Goal: Task Accomplishment & Management: Use online tool/utility

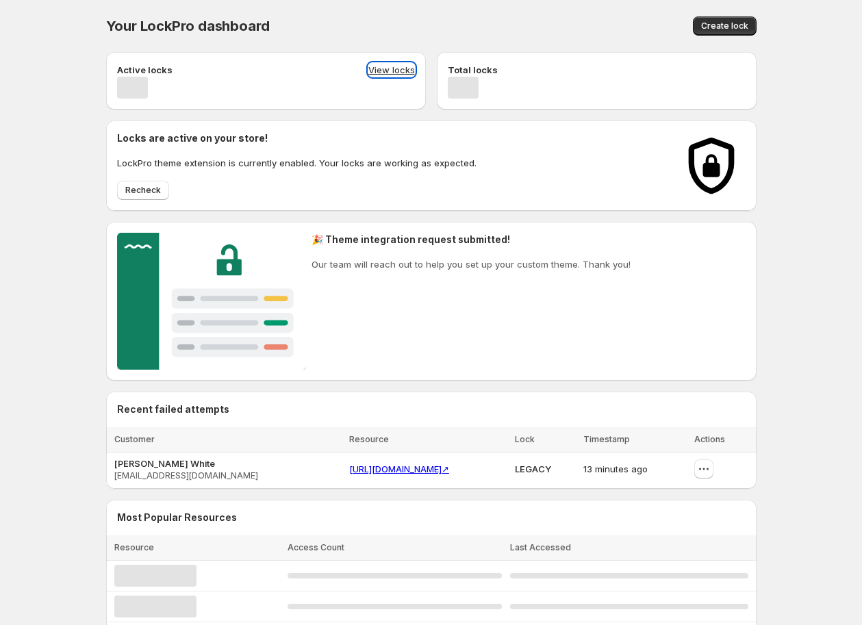
click at [386, 69] on button "View locks" at bounding box center [392, 70] width 47 height 14
click at [408, 67] on button "View locks" at bounding box center [392, 70] width 47 height 14
click at [392, 65] on button "View locks" at bounding box center [392, 70] width 47 height 14
click at [398, 65] on button "View locks" at bounding box center [392, 70] width 47 height 14
click at [399, 72] on button "View locks" at bounding box center [392, 70] width 47 height 14
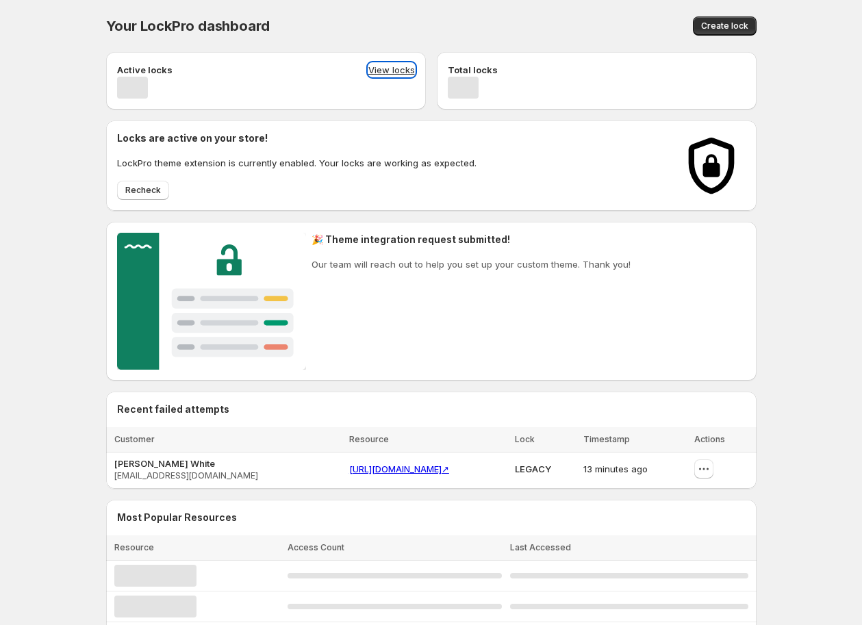
click at [370, 69] on button "View locks" at bounding box center [392, 70] width 47 height 14
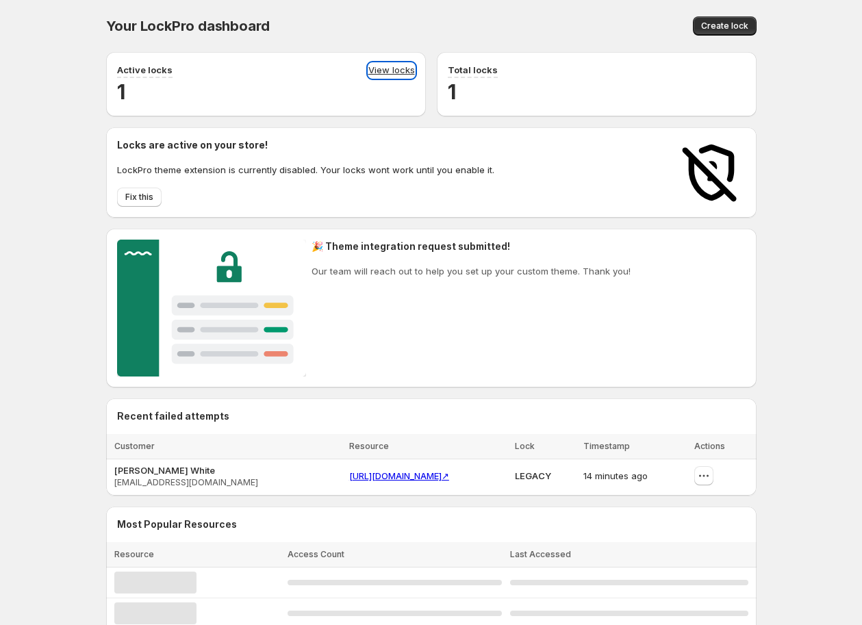
click at [401, 71] on link "View locks" at bounding box center [392, 70] width 47 height 15
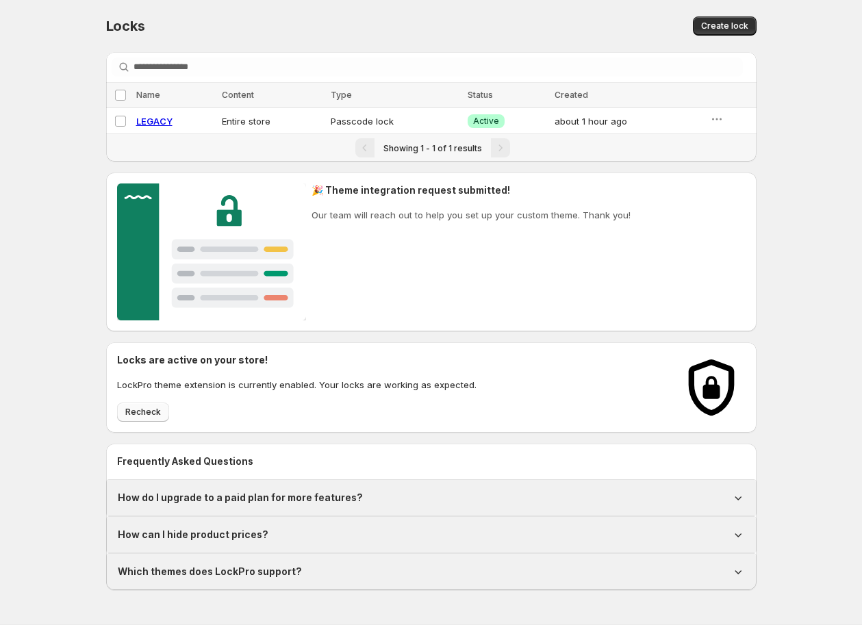
click at [153, 409] on span "Recheck" at bounding box center [143, 412] width 36 height 11
click at [154, 116] on span "LEGACY" at bounding box center [154, 121] width 36 height 11
select select "****"
select select "******"
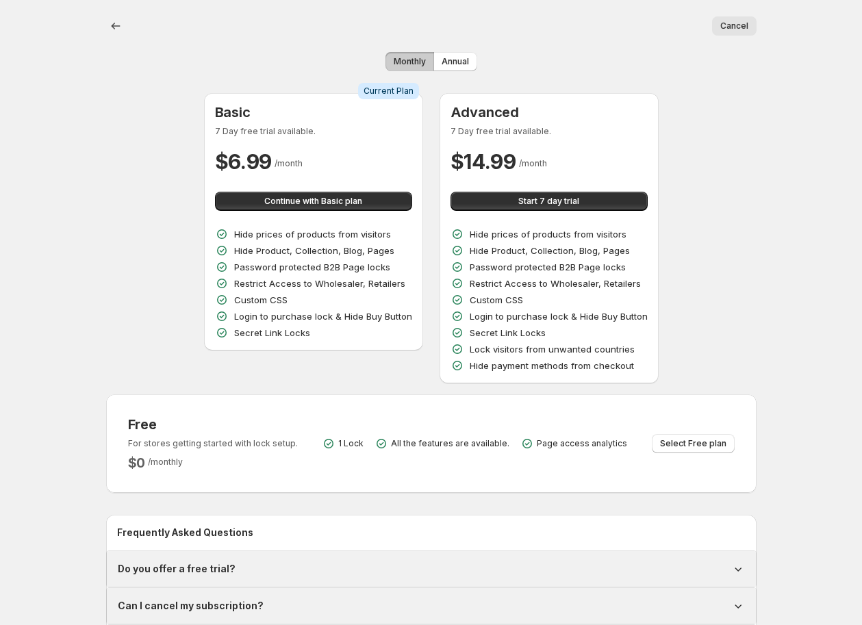
click at [734, 19] on button "Cancel" at bounding box center [734, 25] width 45 height 19
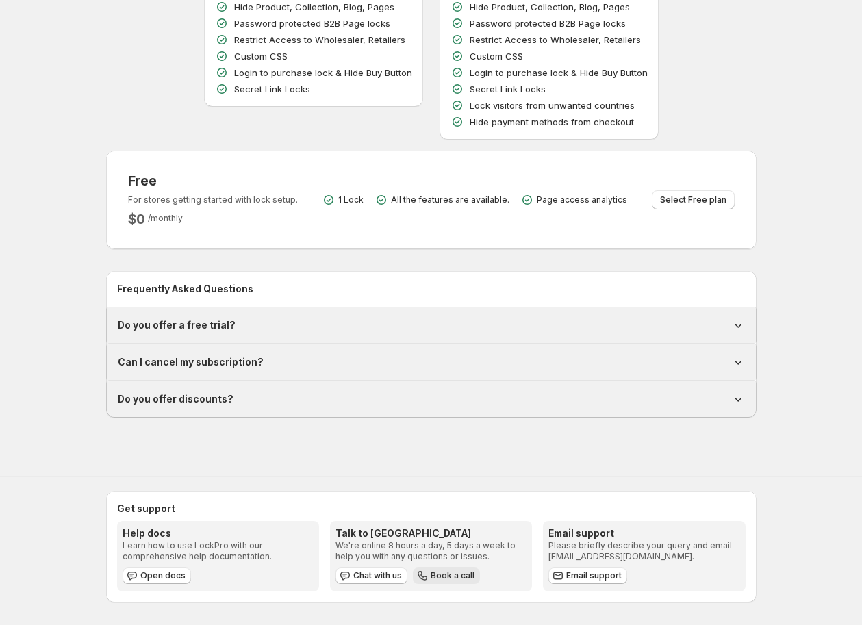
click at [458, 575] on span "Book a call" at bounding box center [453, 576] width 44 height 11
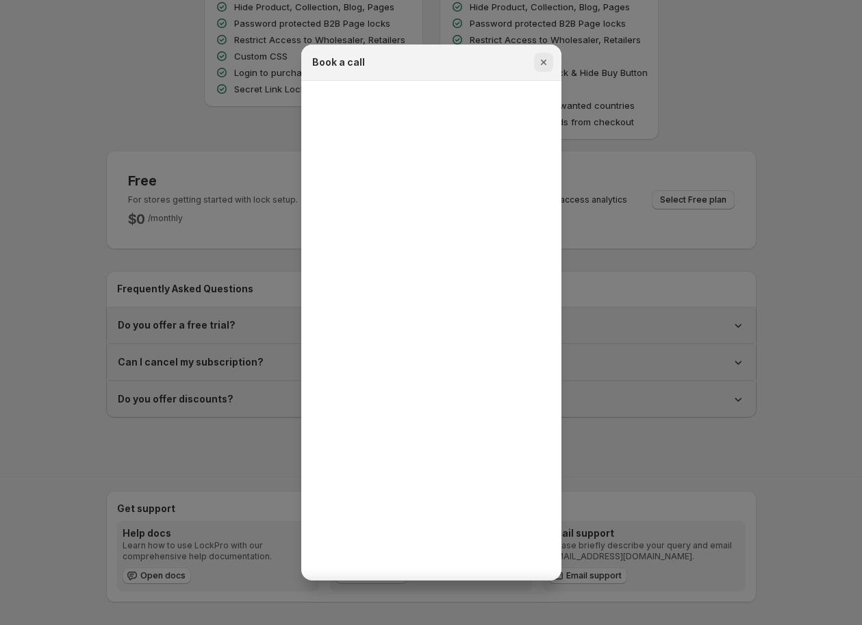
drag, startPoint x: 541, startPoint y: 60, endPoint x: 549, endPoint y: 60, distance: 7.5
click at [541, 59] on icon "Close" at bounding box center [544, 62] width 14 height 14
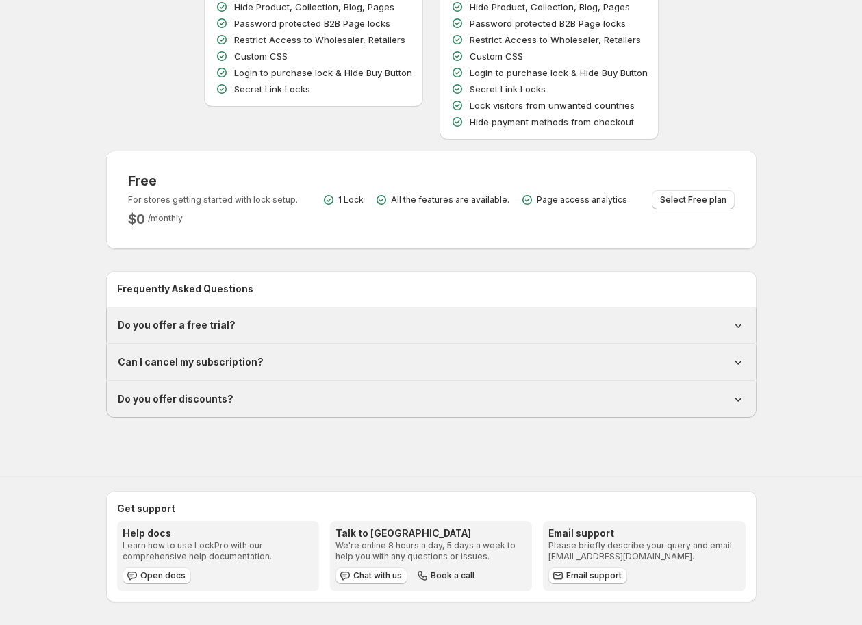
scroll to position [0, 0]
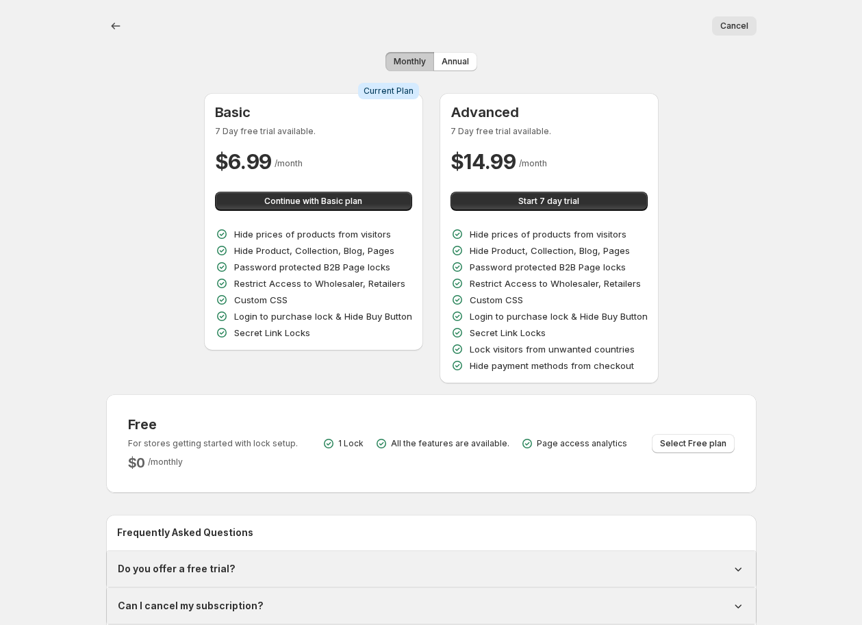
click at [551, 16] on div "Cancel" at bounding box center [448, 25] width 618 height 19
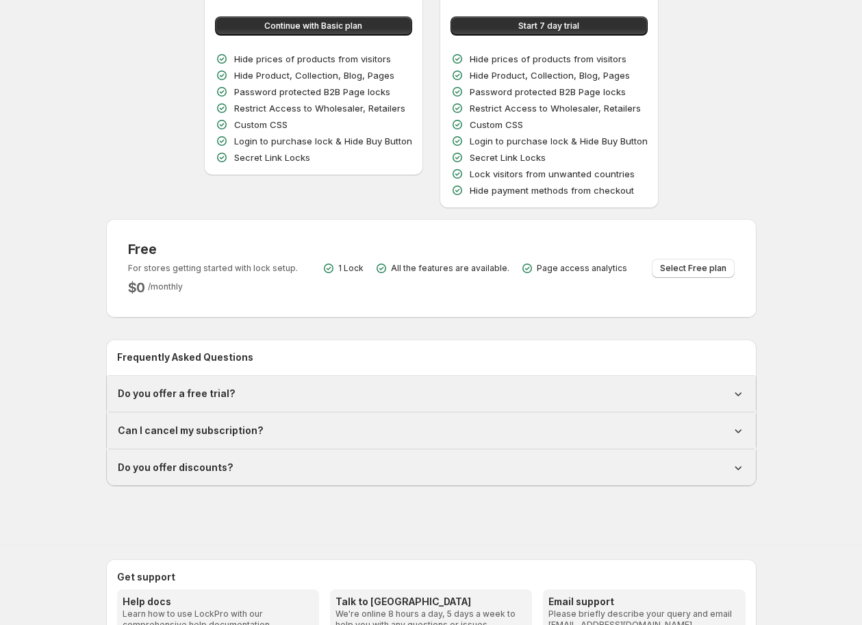
scroll to position [160, 0]
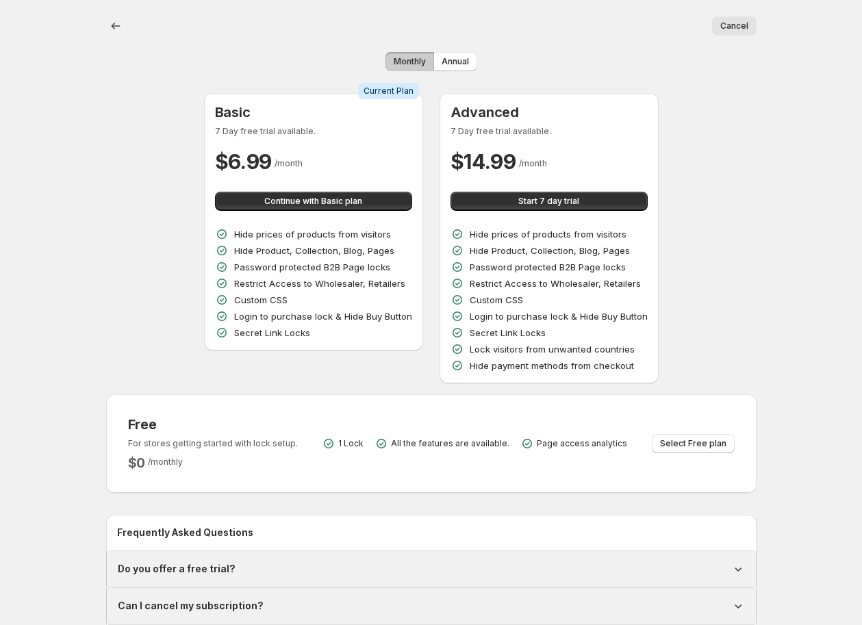
click at [735, 27] on span "Cancel" at bounding box center [735, 26] width 28 height 11
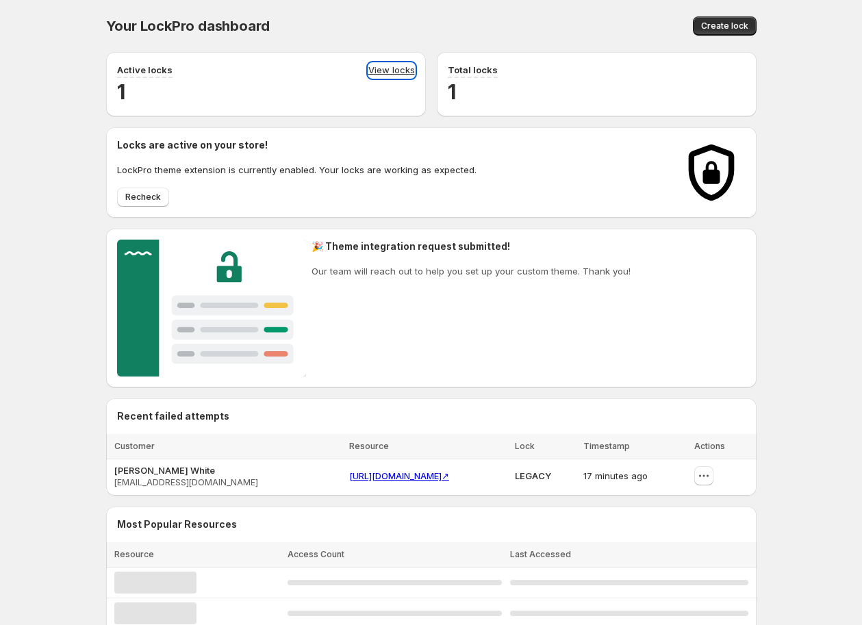
click at [410, 69] on link "View locks" at bounding box center [392, 70] width 47 height 15
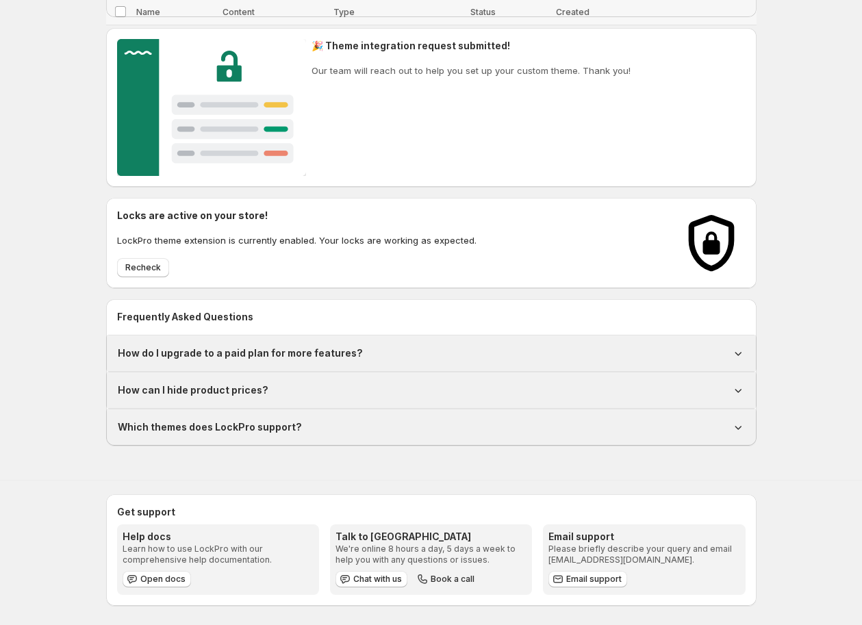
scroll to position [148, 0]
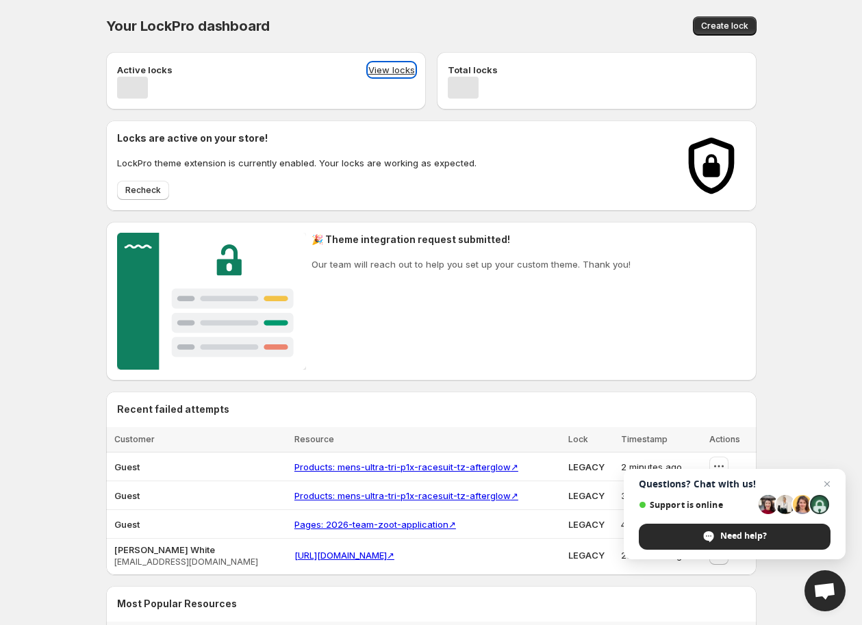
click at [406, 73] on button "View locks" at bounding box center [392, 70] width 47 height 14
click at [408, 73] on button "View locks" at bounding box center [392, 70] width 47 height 14
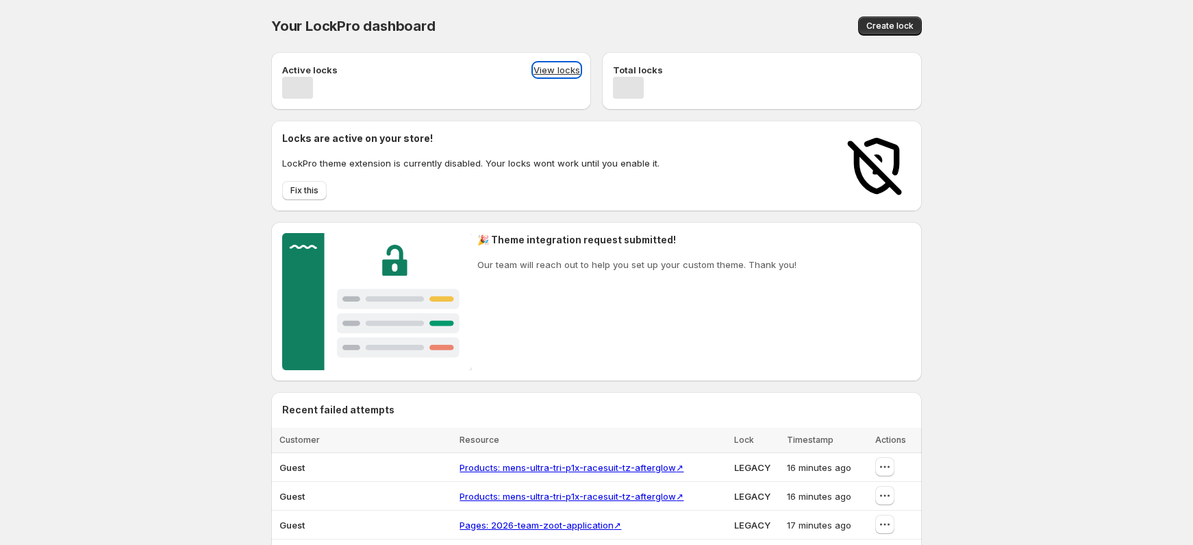
click at [558, 73] on button "View locks" at bounding box center [557, 70] width 47 height 14
click at [562, 67] on button "View locks" at bounding box center [557, 70] width 47 height 14
click at [558, 65] on button "View locks" at bounding box center [557, 70] width 47 height 14
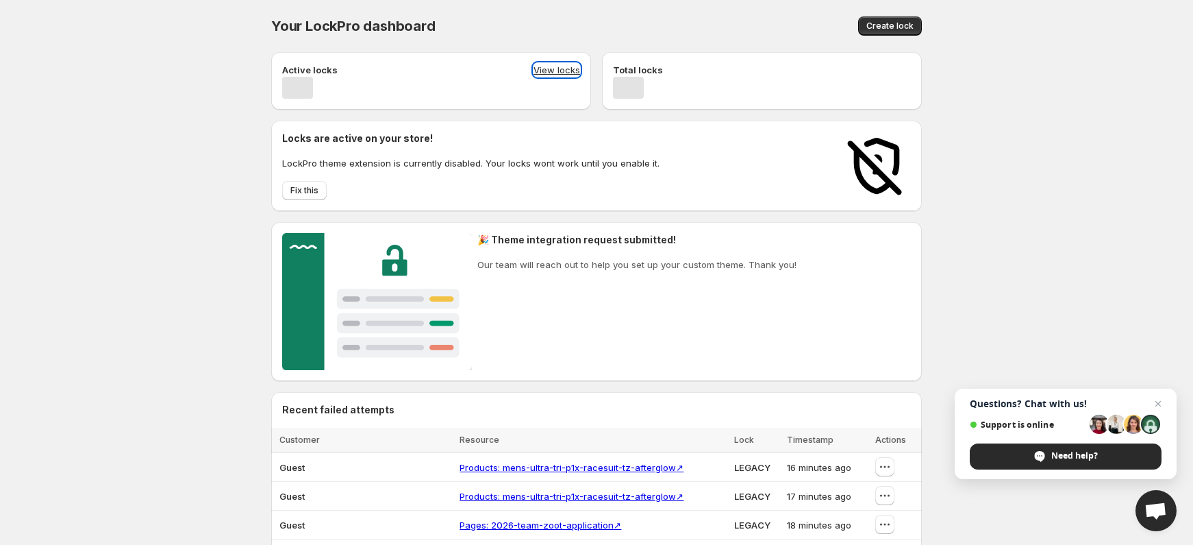
click at [558, 72] on button "View locks" at bounding box center [557, 70] width 47 height 14
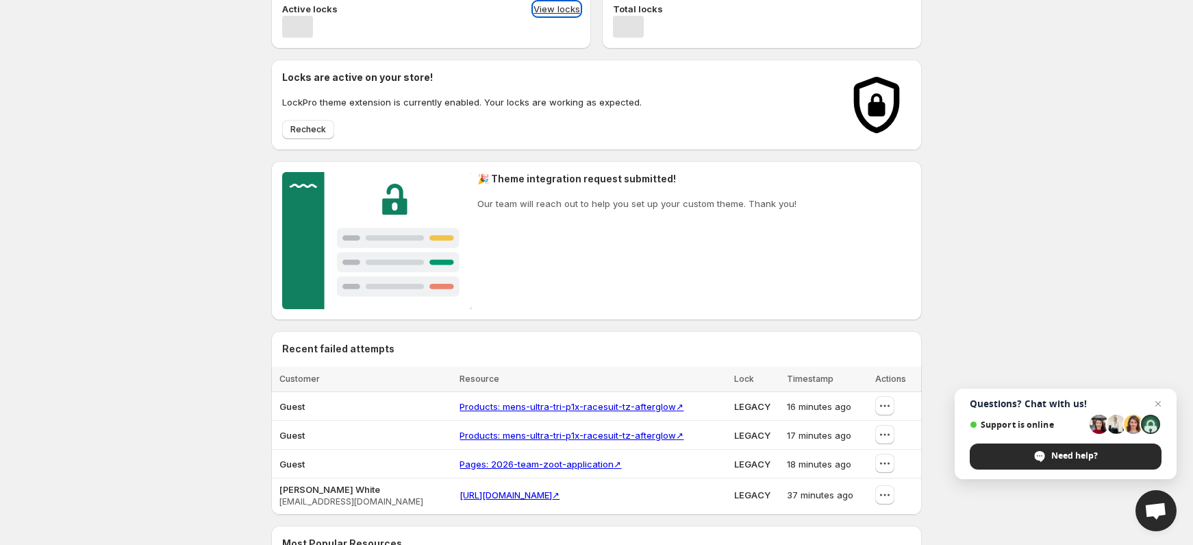
scroll to position [62, 0]
click at [268, 127] on div "Active locks View locks Total locks Locks are active on your store! LockPro the…" at bounding box center [591, 371] width 662 height 784
click at [562, 6] on button "View locks" at bounding box center [557, 8] width 47 height 14
click at [318, 131] on span "Recheck" at bounding box center [308, 128] width 36 height 11
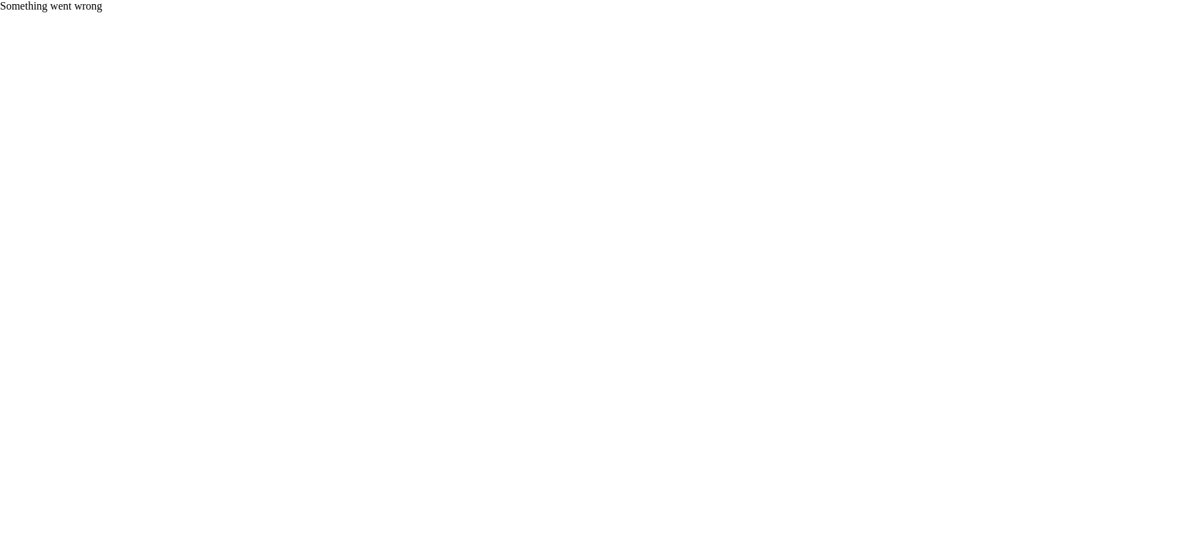
scroll to position [0, 0]
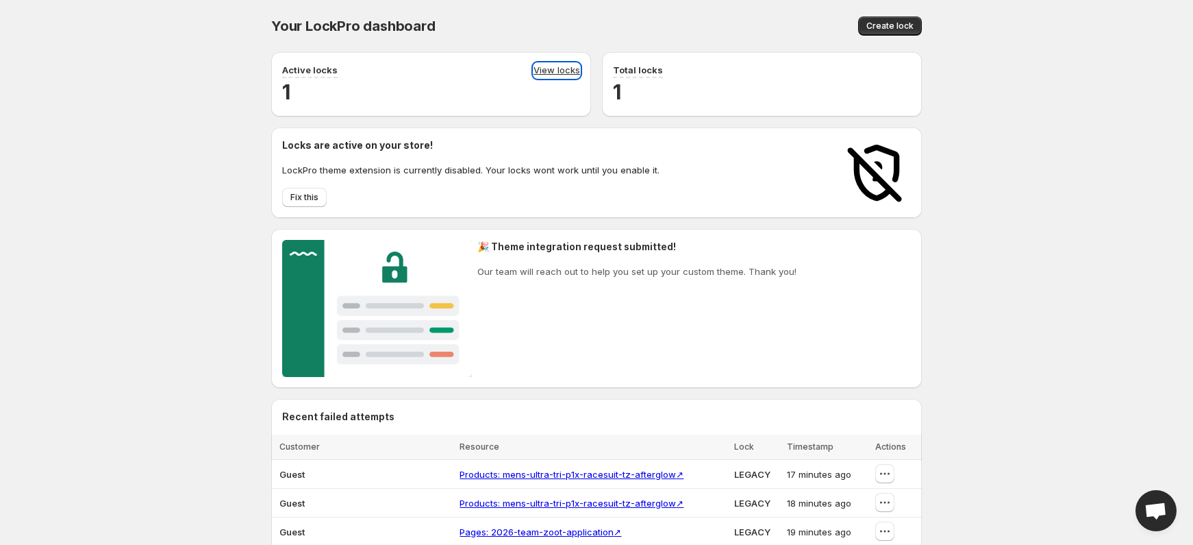
click at [545, 70] on link "View locks" at bounding box center [557, 70] width 47 height 15
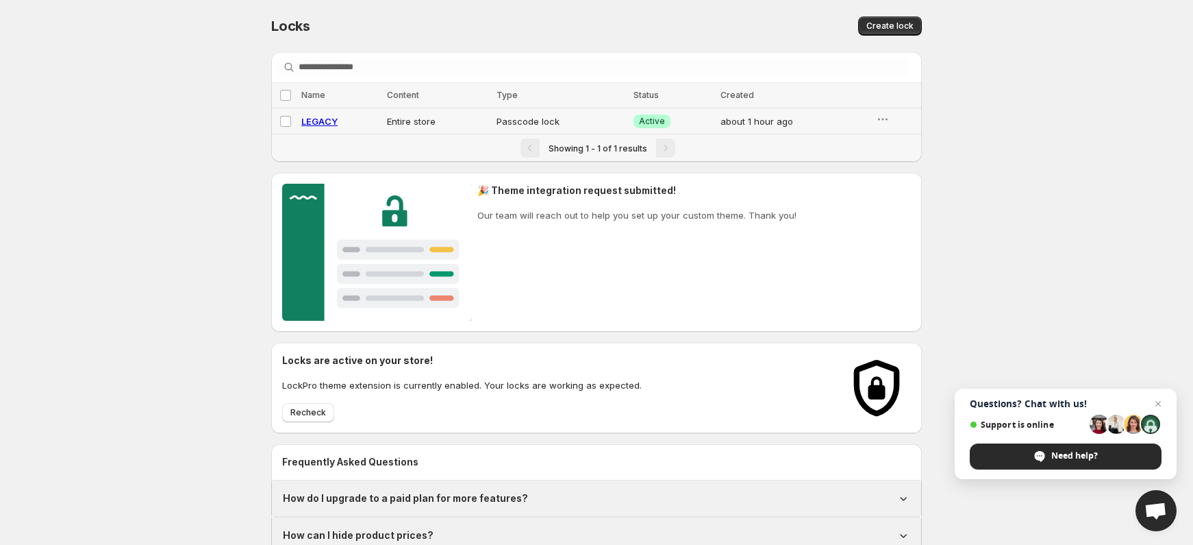
click at [314, 121] on span "LEGACY" at bounding box center [319, 121] width 36 height 11
select select "****"
select select "******"
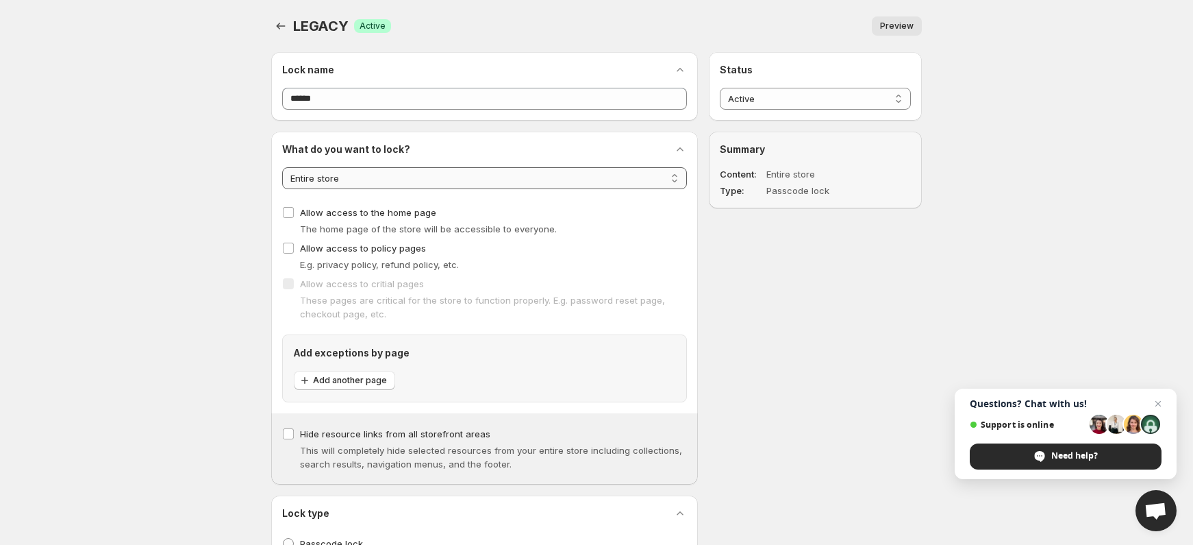
click at [571, 178] on select "**********" at bounding box center [484, 178] width 405 height 22
select select "**********"
click at [282, 167] on select "**********" at bounding box center [484, 178] width 405 height 22
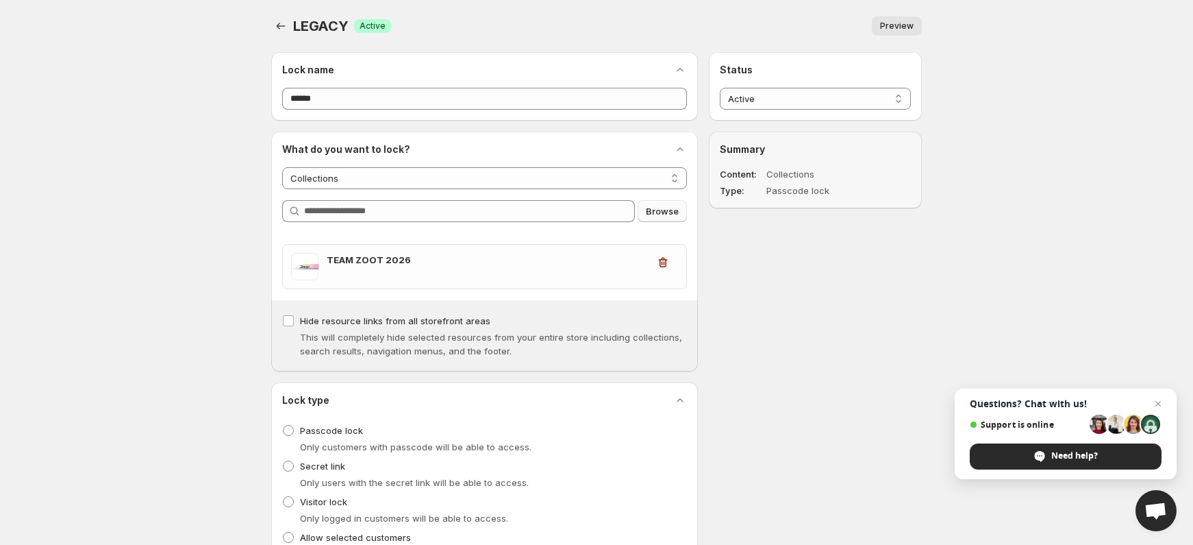
click at [657, 212] on span "Browse" at bounding box center [662, 211] width 33 height 14
